Goal: Find specific page/section: Find specific page/section

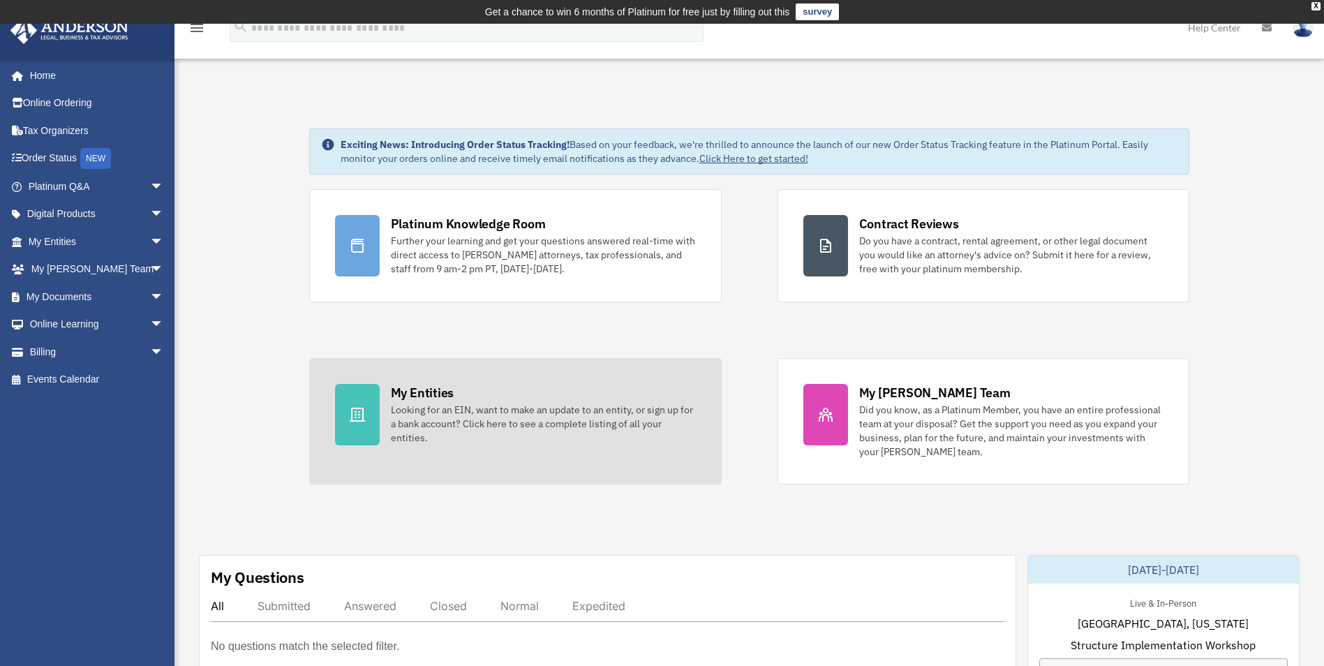
click at [391, 396] on div "My Entities" at bounding box center [422, 392] width 63 height 17
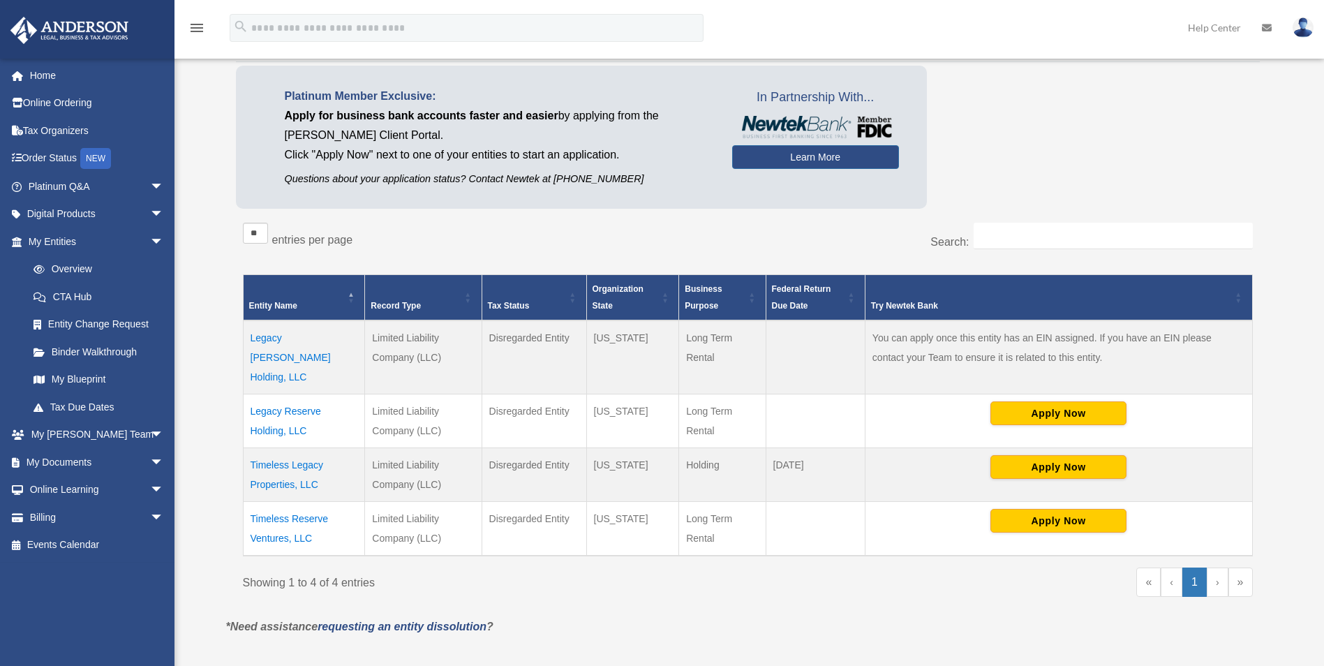
scroll to position [94, 0]
